Goal: Find specific page/section: Find specific page/section

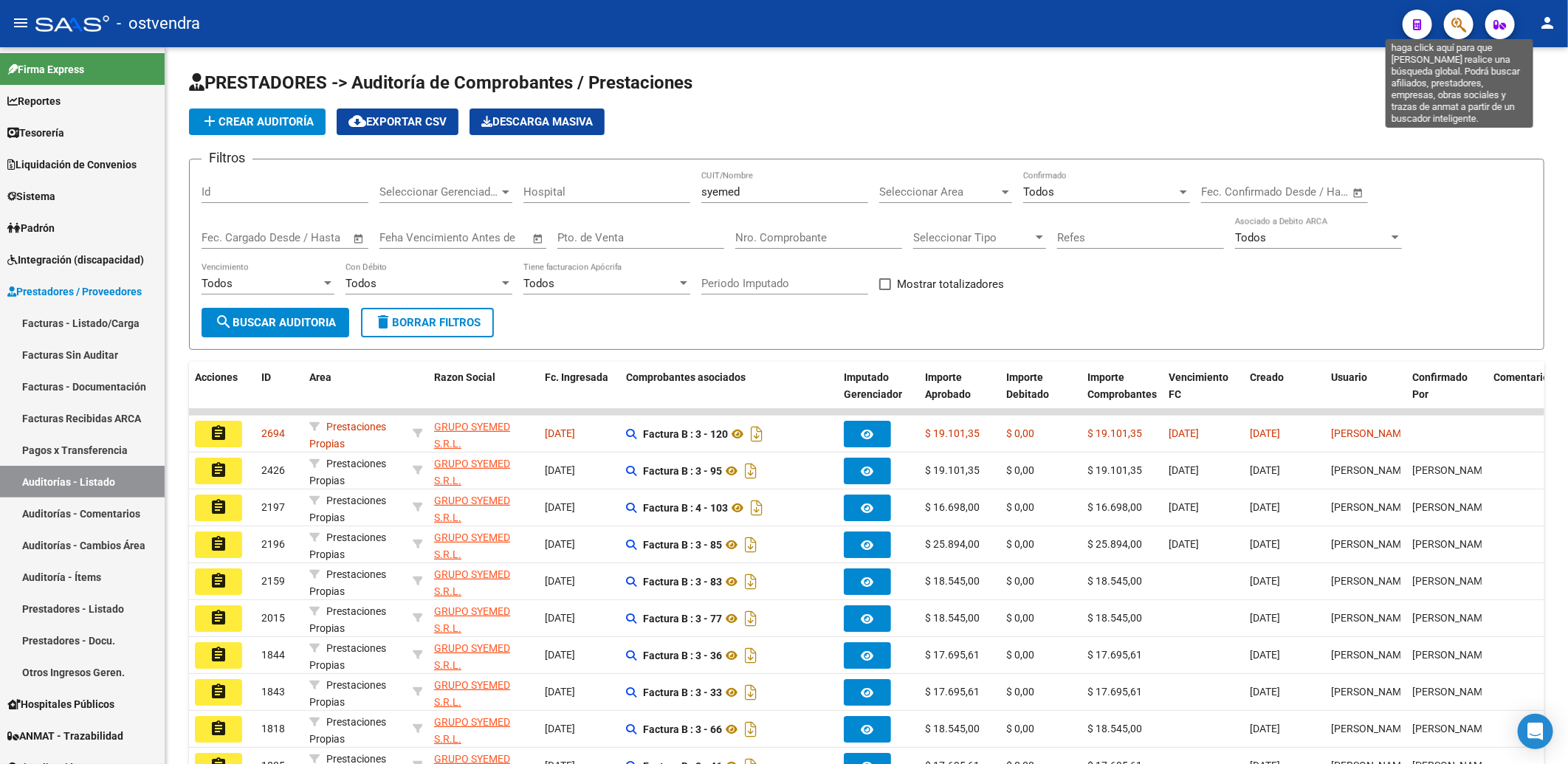
click at [1464, 17] on icon "button" at bounding box center [1458, 24] width 15 height 17
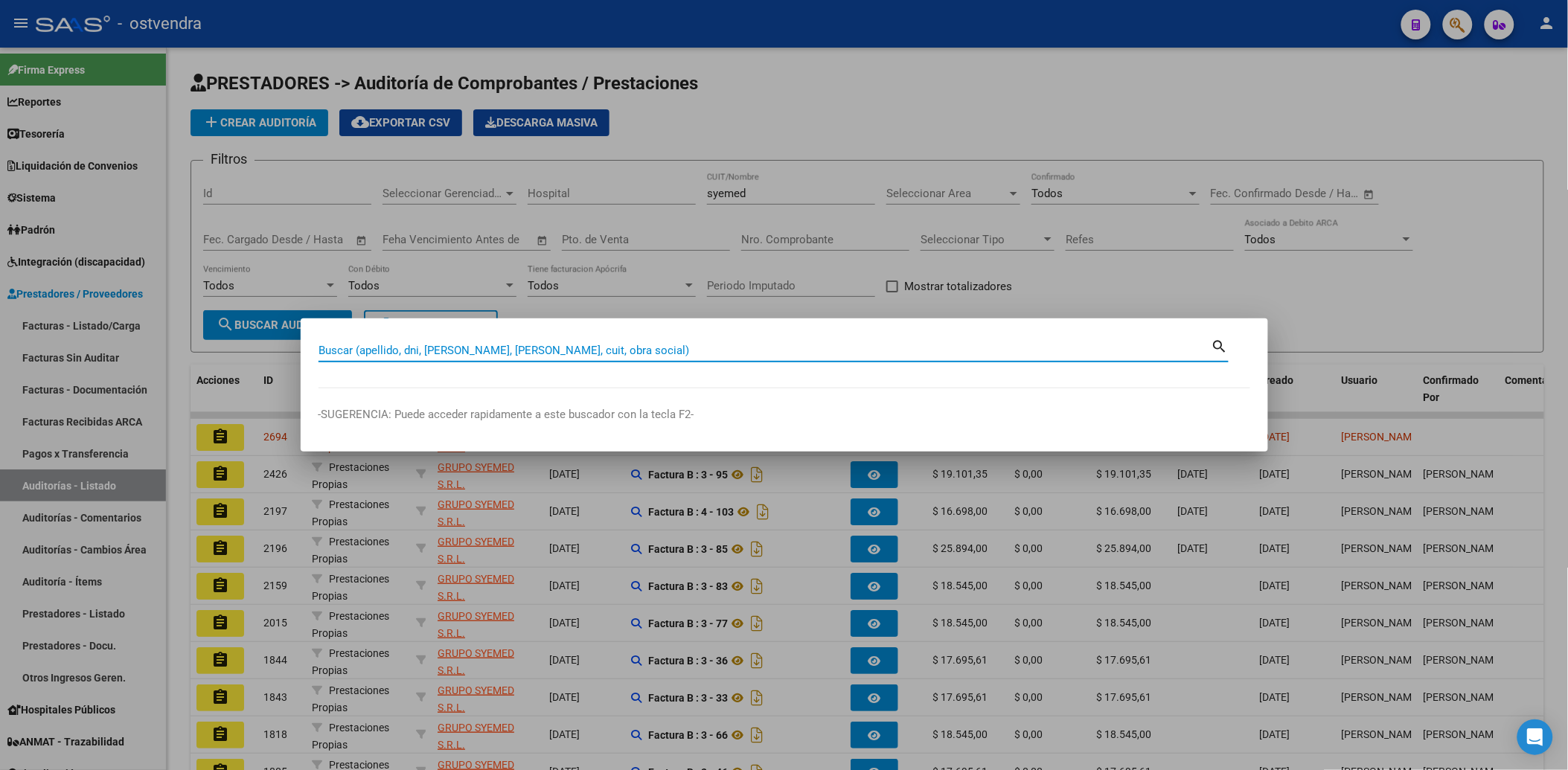
click at [625, 353] on input "Buscar (apellido, dni, [PERSON_NAME], [PERSON_NAME], cuit, obra social)" at bounding box center [765, 350] width 893 height 14
type input "alumine"
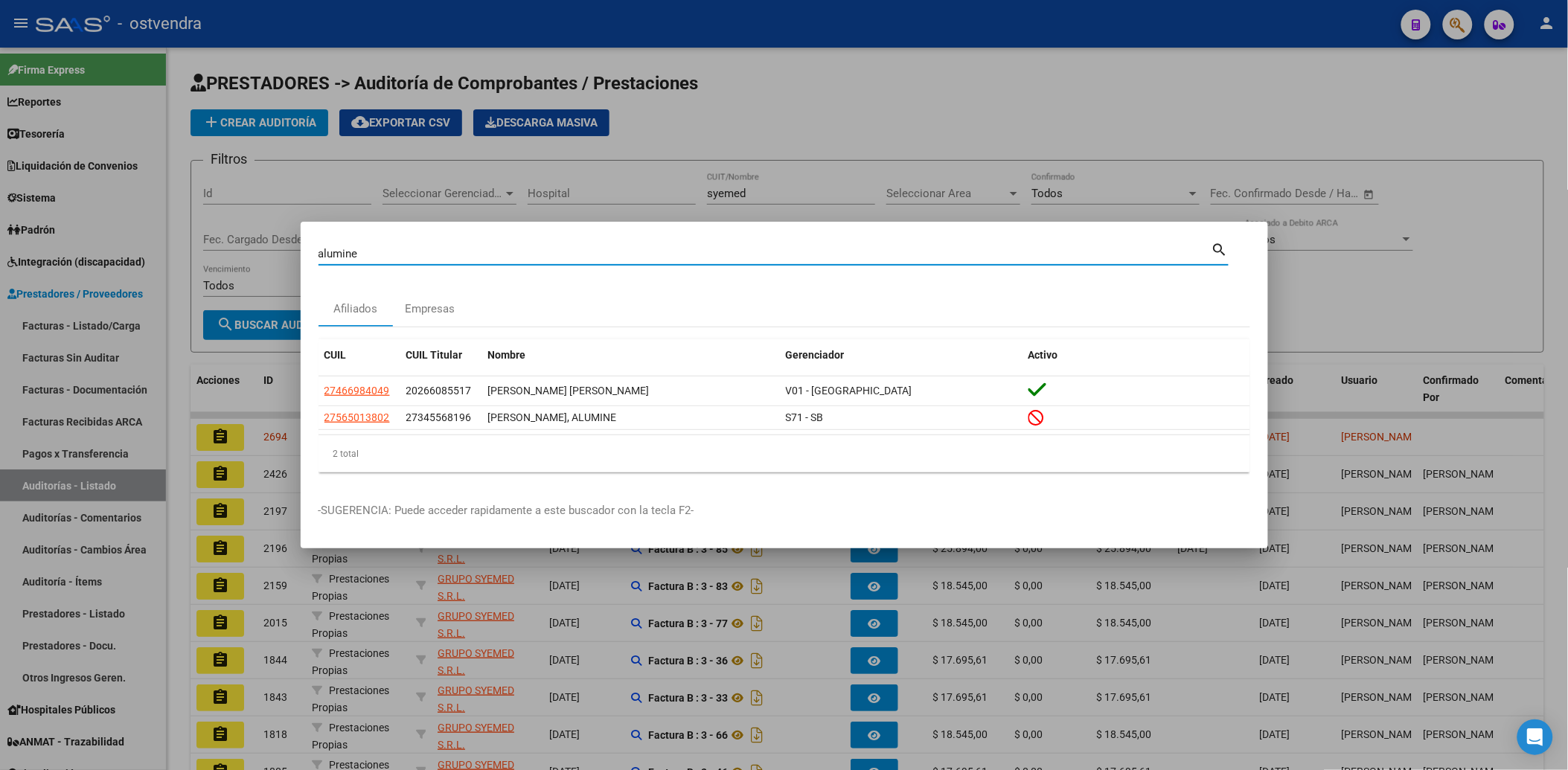
click at [928, 123] on div at bounding box center [784, 385] width 1568 height 770
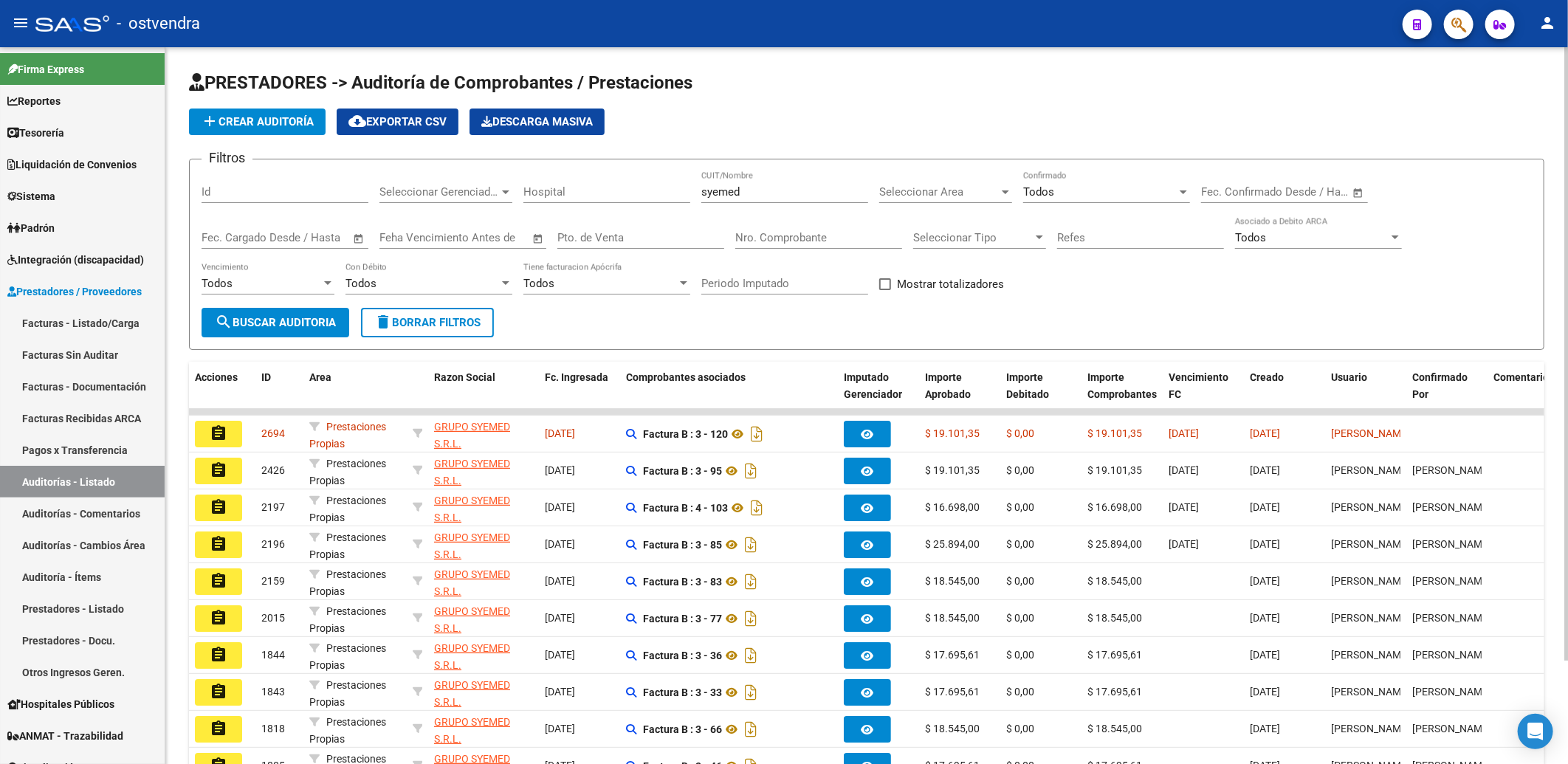
click at [1300, 112] on div "add Crear Auditoría cloud_download Exportar CSV Descarga Masiva" at bounding box center [867, 122] width 1355 height 26
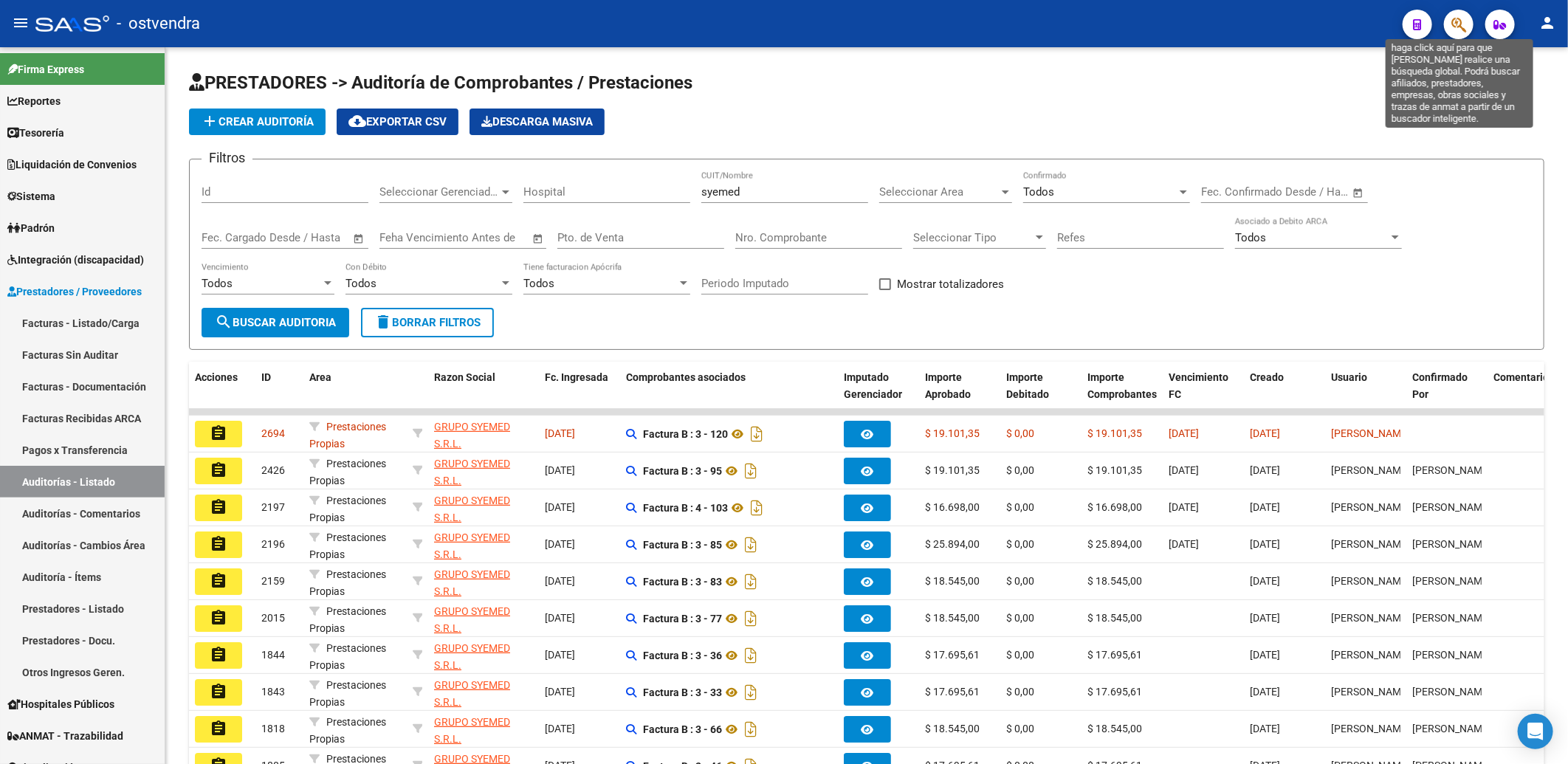
click at [1458, 21] on icon "button" at bounding box center [1458, 24] width 15 height 17
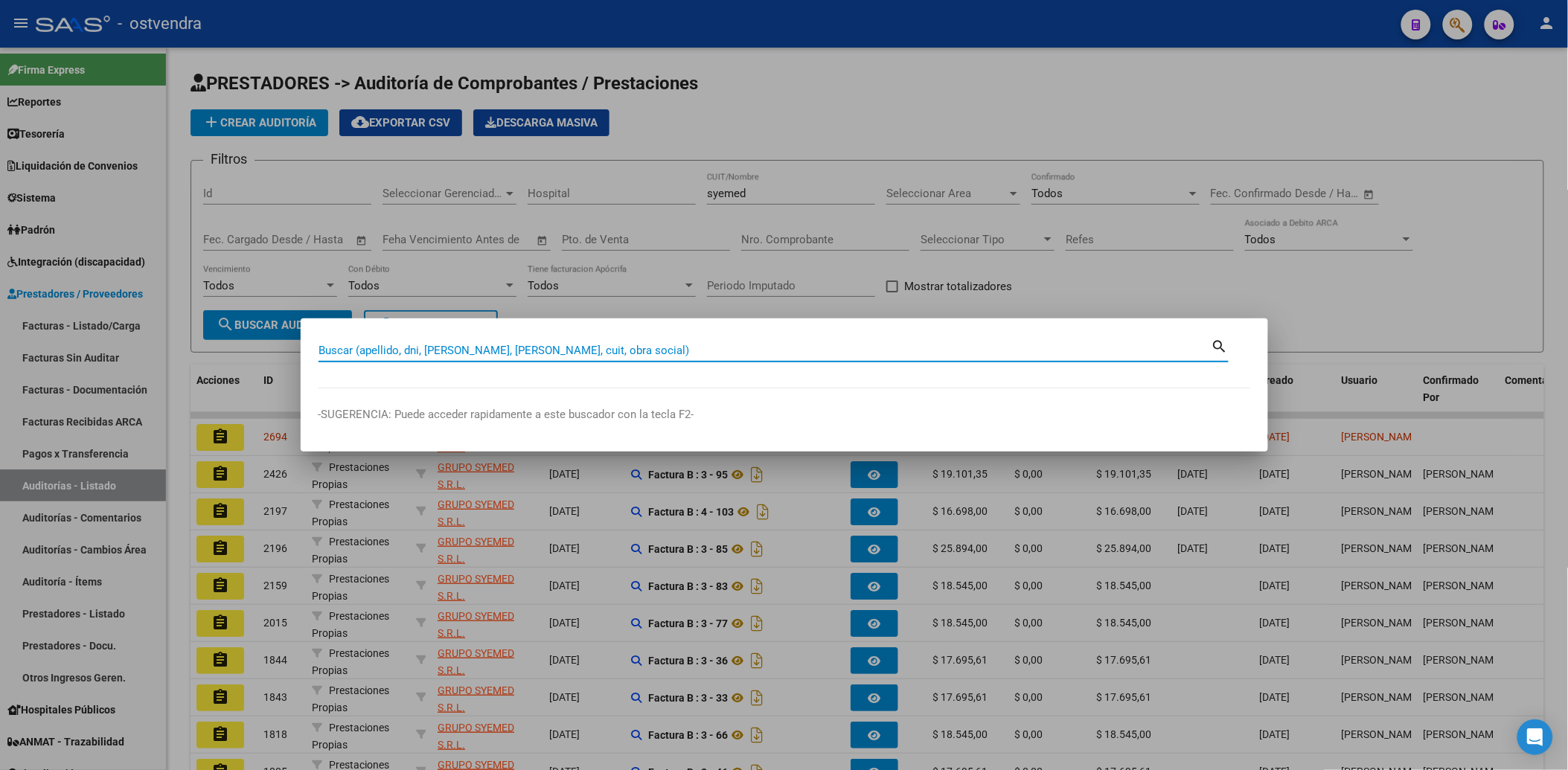
click at [689, 345] on input "Buscar (apellido, dni, [PERSON_NAME], [PERSON_NAME], cuit, obra social)" at bounding box center [765, 350] width 893 height 14
type input "50363346"
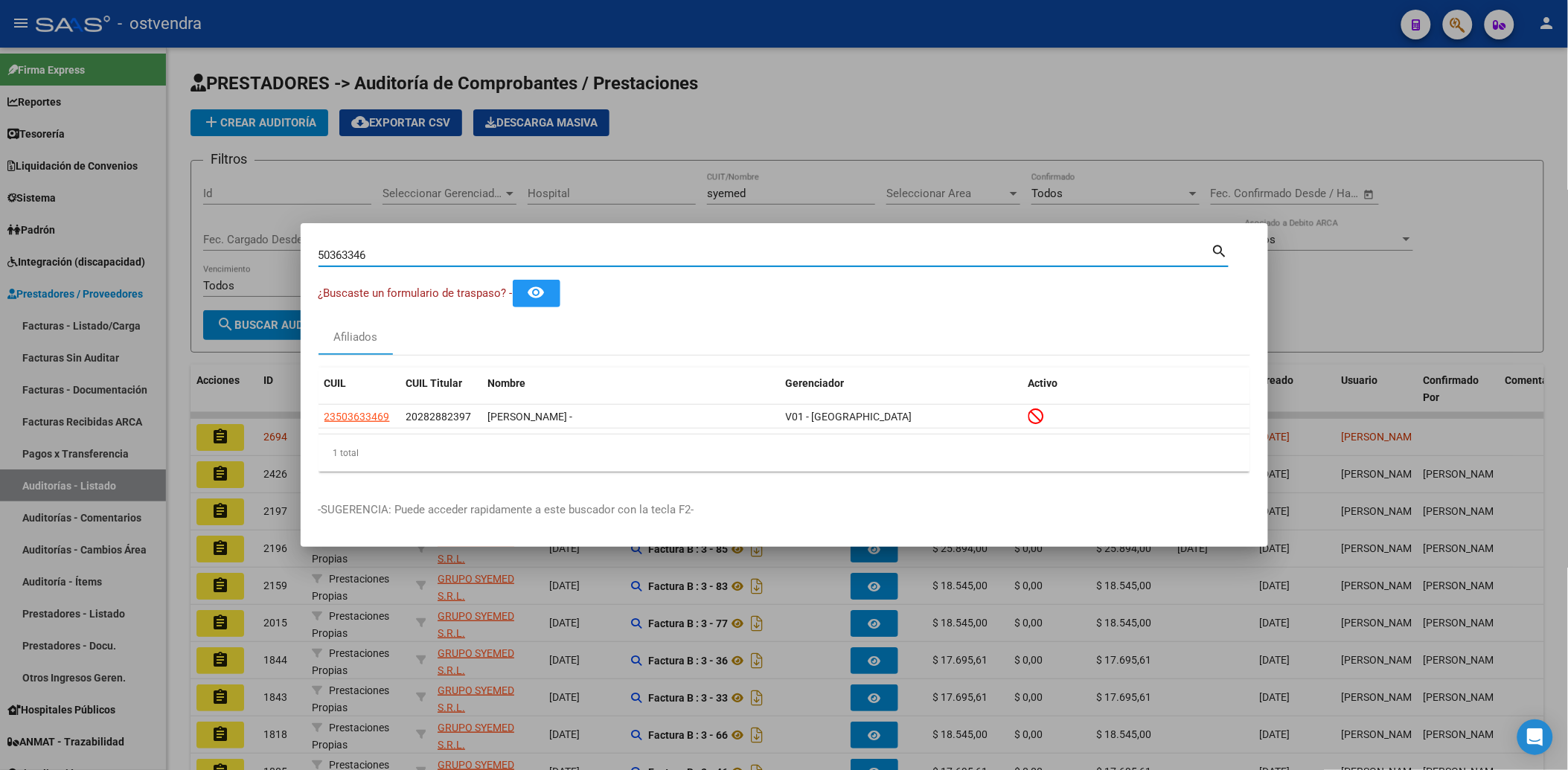
click at [1472, 205] on div at bounding box center [784, 385] width 1568 height 770
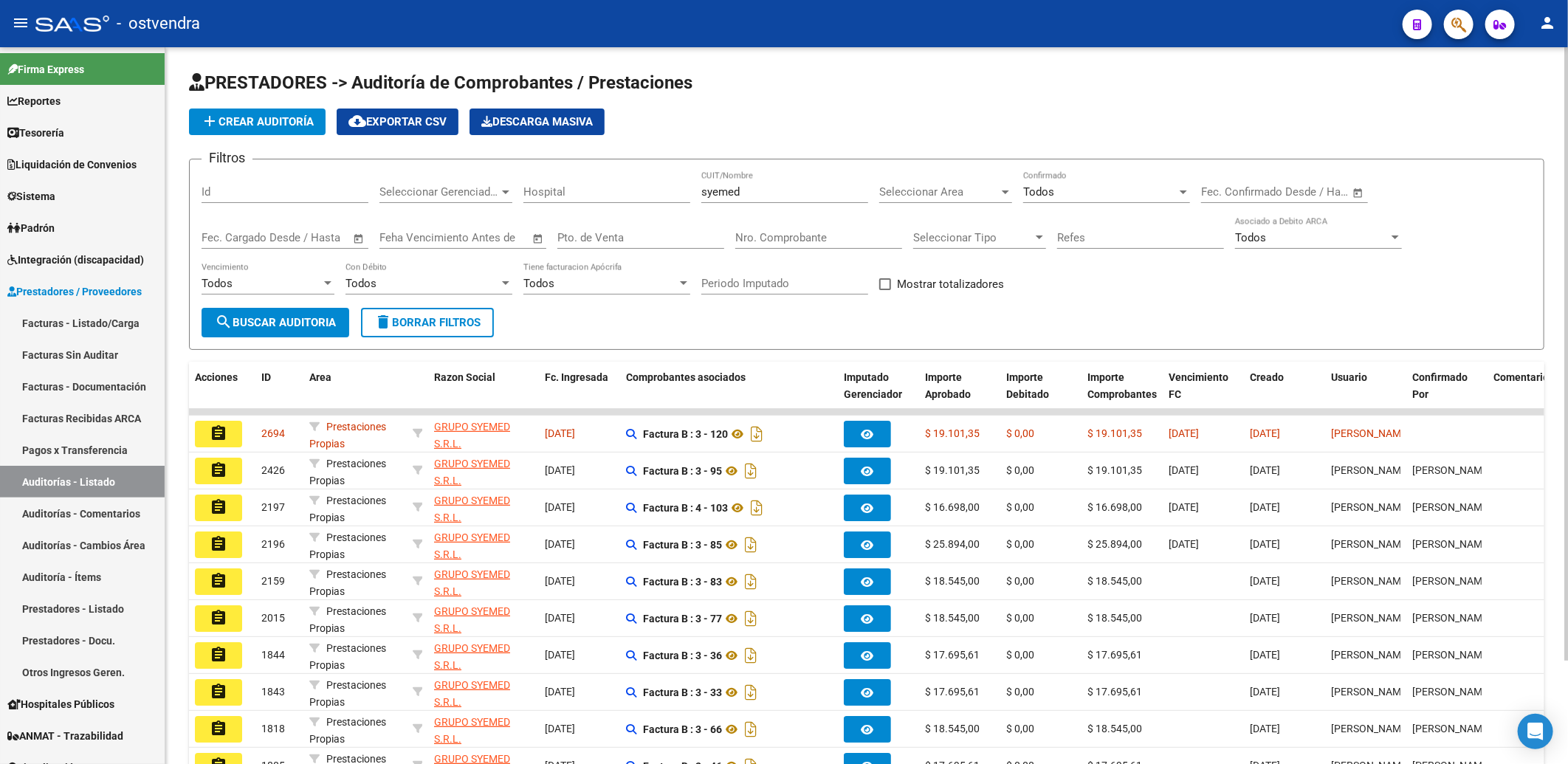
click at [623, 133] on div "add Crear Auditoría cloud_download Exportar CSV Descarga Masiva" at bounding box center [867, 122] width 1355 height 26
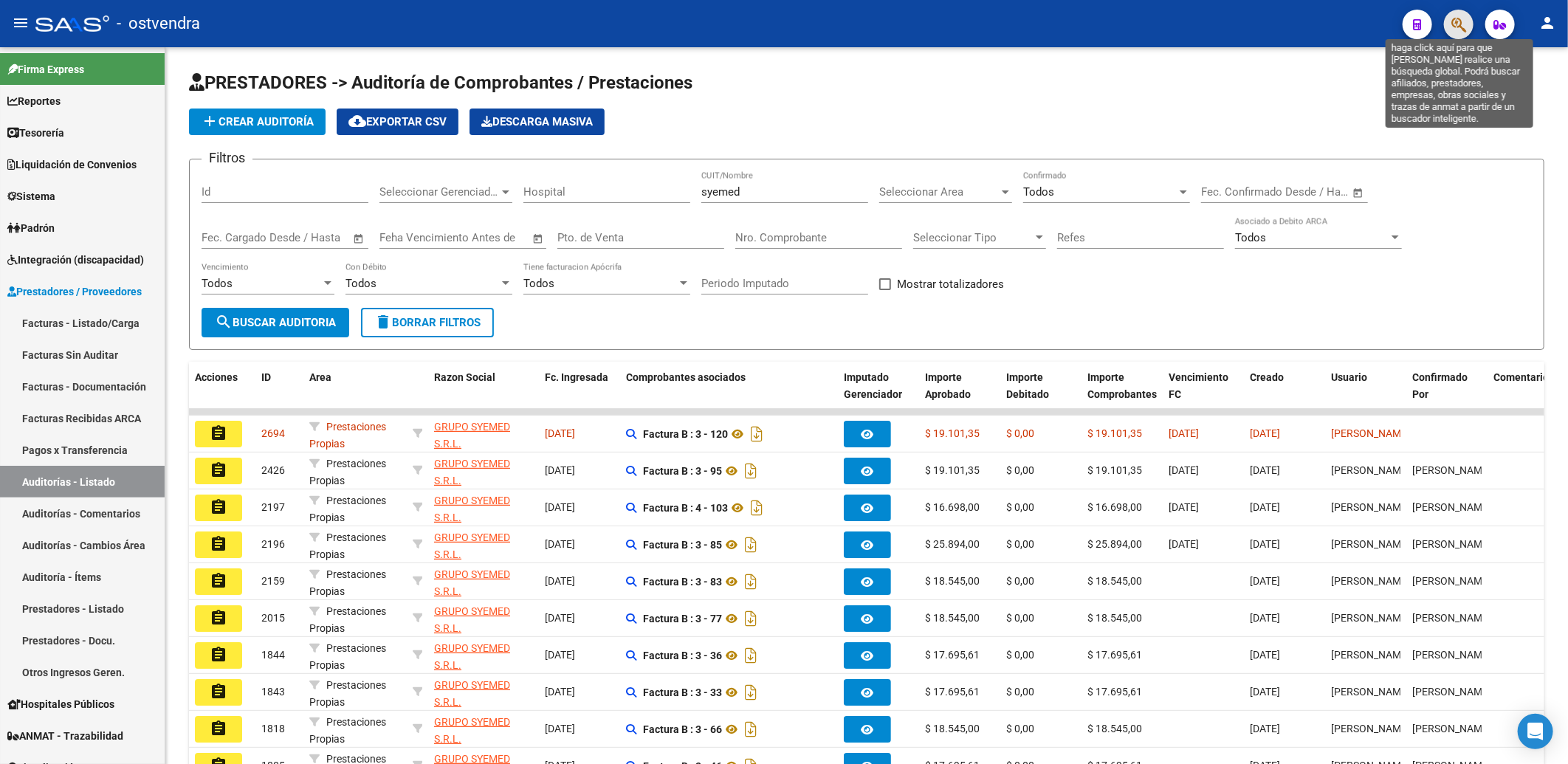
click at [1464, 25] on icon "button" at bounding box center [1458, 24] width 15 height 17
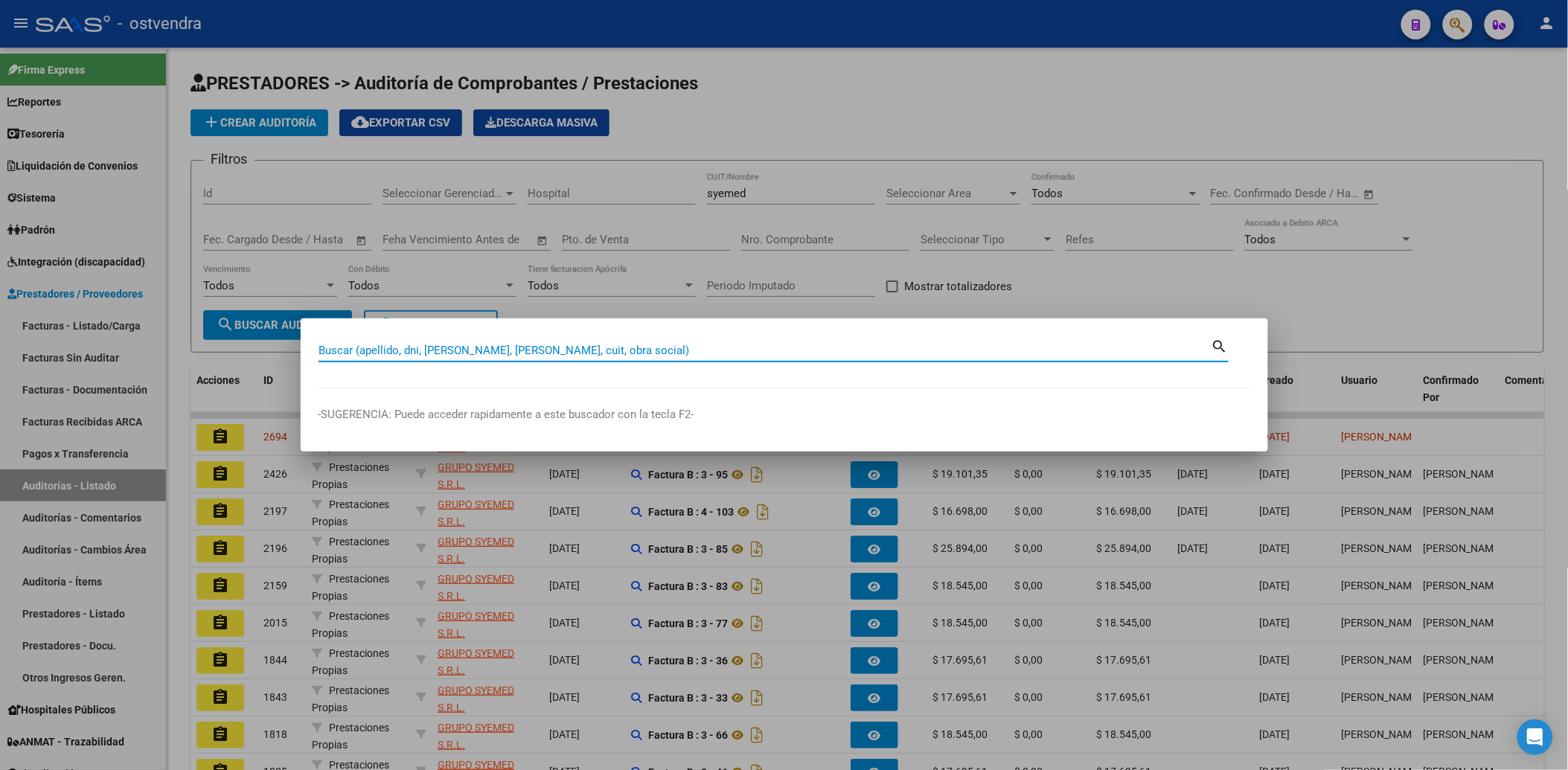
click at [772, 346] on input "Buscar (apellido, dni, [PERSON_NAME], [PERSON_NAME], cuit, obra social)" at bounding box center [765, 350] width 893 height 14
type input "33207636"
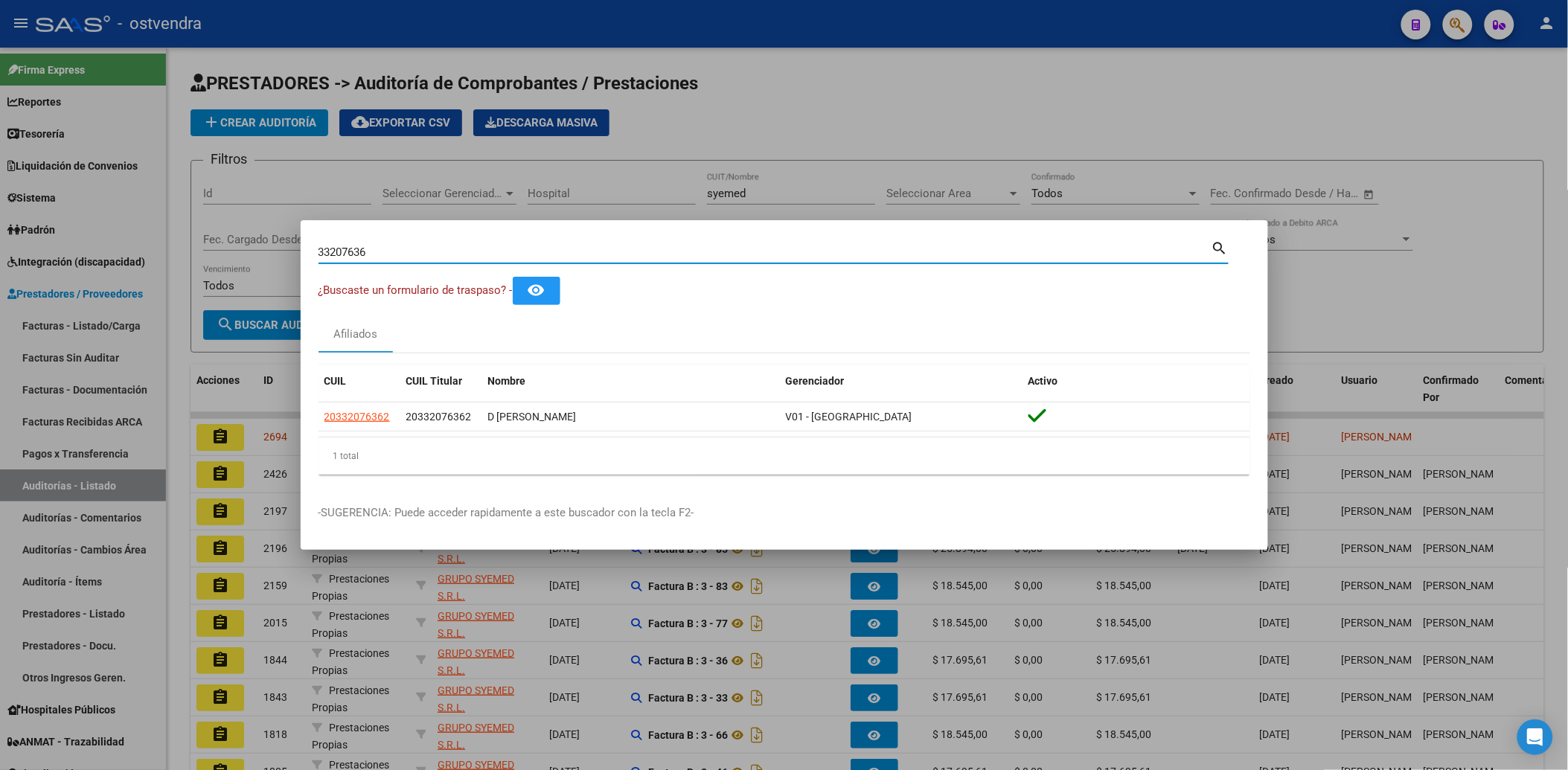
click at [1139, 115] on div at bounding box center [784, 385] width 1568 height 770
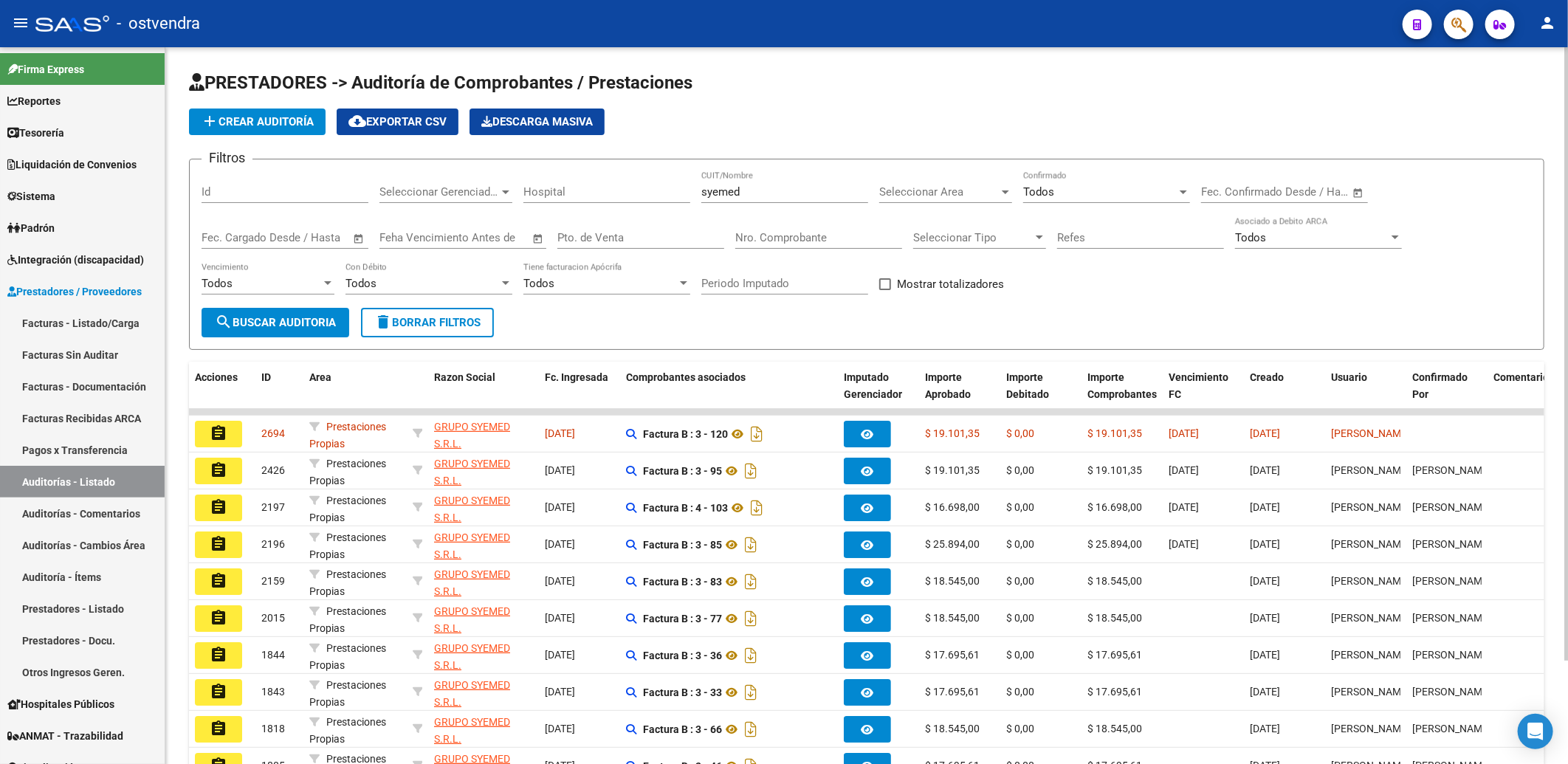
click at [1089, 109] on div "add Crear Auditoría cloud_download Exportar CSV Descarga Masiva" at bounding box center [867, 122] width 1355 height 26
click at [941, 321] on form "Filtros Id Seleccionar Gerenciador Seleccionar Gerenciador Hospital syemed CUIT…" at bounding box center [867, 254] width 1355 height 191
click at [1169, 332] on form "Filtros Id Seleccionar Gerenciador Seleccionar Gerenciador Hospital syemed CUIT…" at bounding box center [867, 254] width 1355 height 191
